Goal: Task Accomplishment & Management: Manage account settings

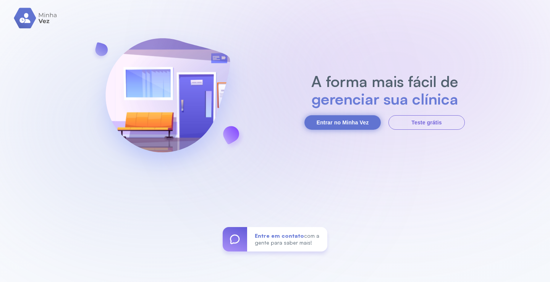
click at [333, 118] on button "Entrar no Minha Vez" at bounding box center [343, 122] width 76 height 15
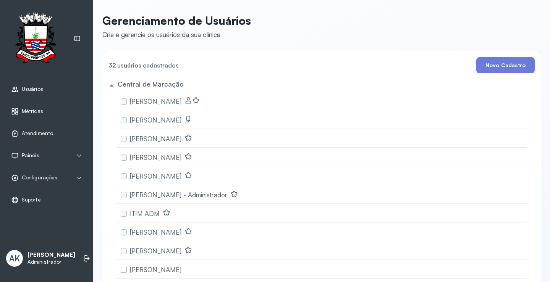
click at [42, 173] on div "Configurações" at bounding box center [47, 178] width 84 height 18
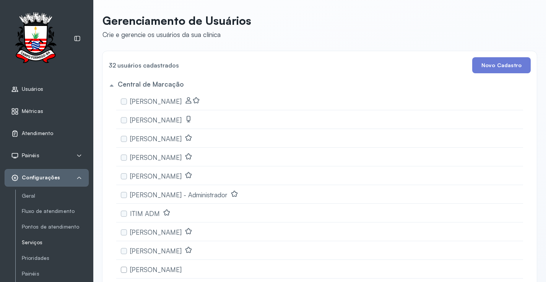
click at [52, 245] on link "Serviços" at bounding box center [55, 243] width 67 height 6
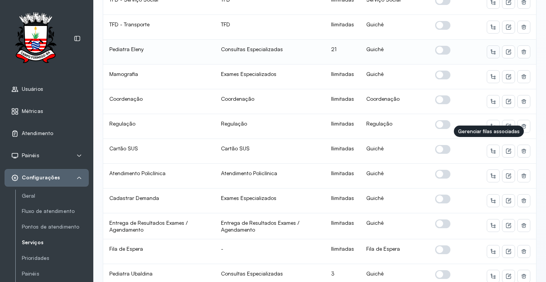
scroll to position [115, 0]
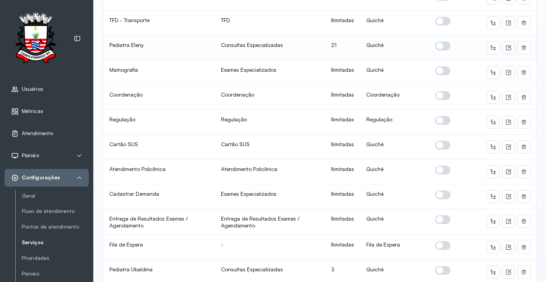
click at [506, 48] on icon at bounding box center [508, 47] width 5 height 5
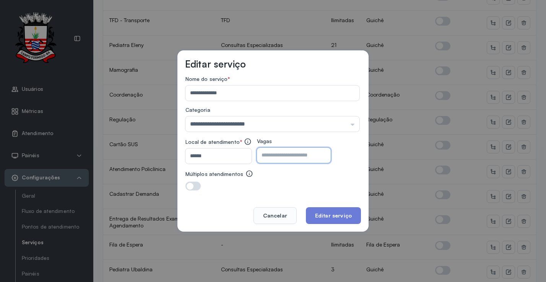
click at [280, 157] on input "**" at bounding box center [287, 155] width 60 height 15
type input "*"
click at [320, 212] on button "Editar serviço" at bounding box center [333, 216] width 55 height 17
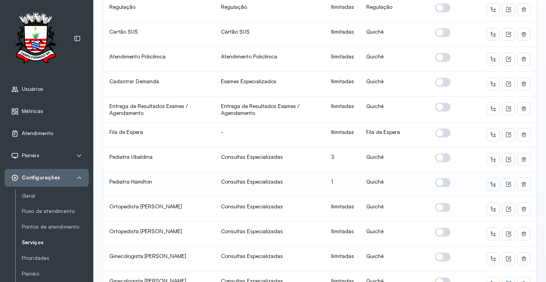
scroll to position [229, 0]
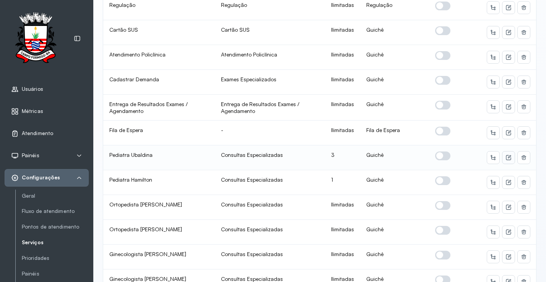
click at [505, 157] on icon at bounding box center [508, 158] width 6 height 6
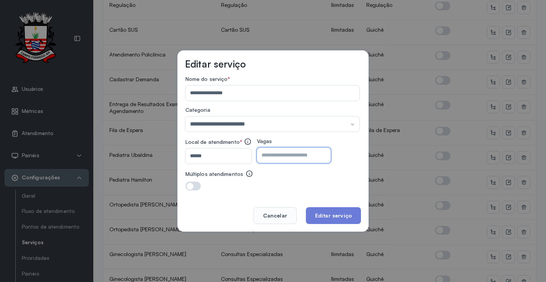
click at [280, 158] on input "*" at bounding box center [287, 155] width 60 height 15
type input "*"
click at [334, 217] on button "Editar serviço" at bounding box center [333, 216] width 55 height 17
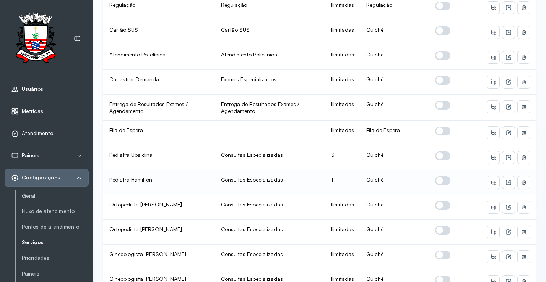
click at [437, 183] on span at bounding box center [442, 181] width 15 height 9
click at [508, 182] on icon at bounding box center [509, 181] width 3 height 3
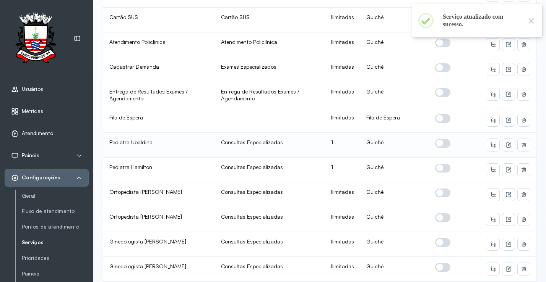
scroll to position [344, 0]
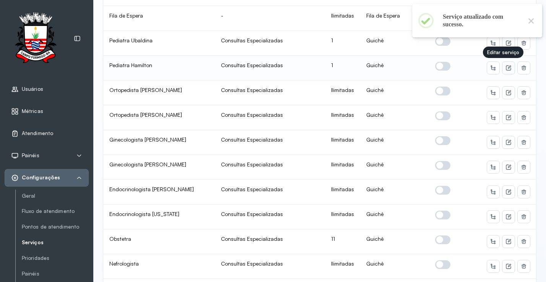
click at [506, 68] on icon at bounding box center [508, 67] width 5 height 5
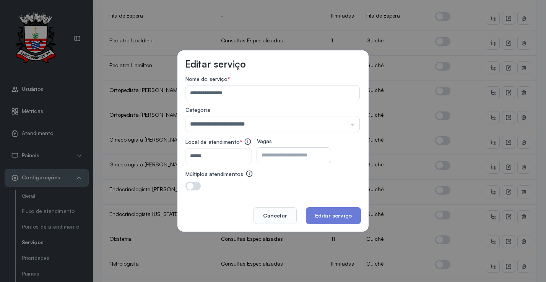
click at [305, 160] on input "*" at bounding box center [287, 155] width 60 height 15
type input "*"
click at [321, 217] on button "Editar serviço" at bounding box center [333, 216] width 55 height 17
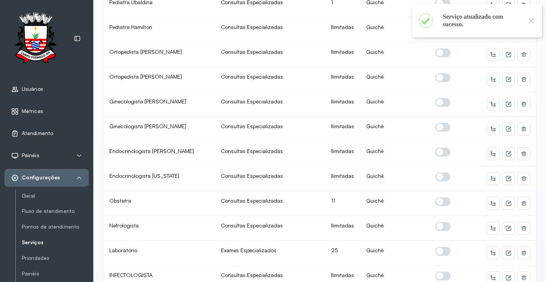
scroll to position [420, 0]
